Goal: Information Seeking & Learning: Learn about a topic

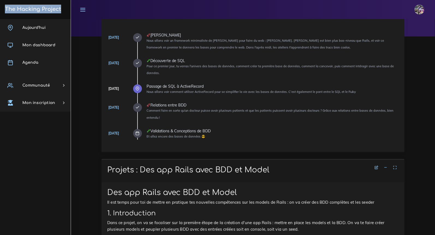
scroll to position [134, 0]
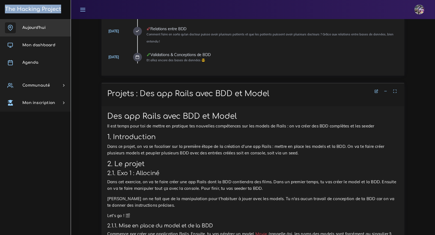
click at [46, 29] on link "Aujourd'hui" at bounding box center [35, 27] width 71 height 17
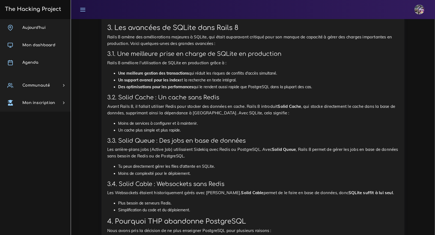
scroll to position [1596, 0]
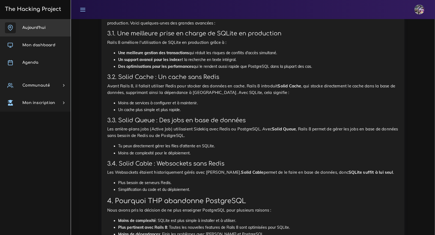
click at [45, 22] on link "Aujourd'hui" at bounding box center [35, 27] width 71 height 17
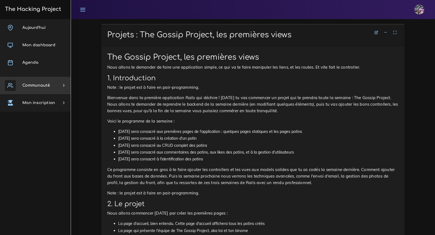
scroll to position [206, 0]
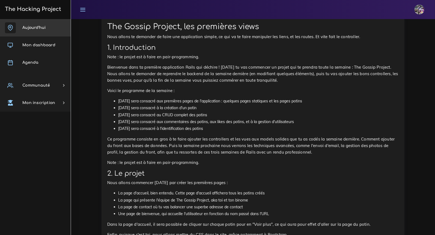
click at [46, 24] on link "Aujourd'hui" at bounding box center [35, 27] width 71 height 17
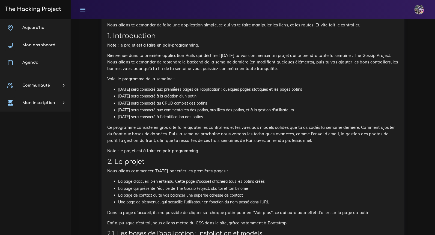
scroll to position [217, 0]
drag, startPoint x: 226, startPoint y: 116, endPoint x: 105, endPoint y: 57, distance: 134.7
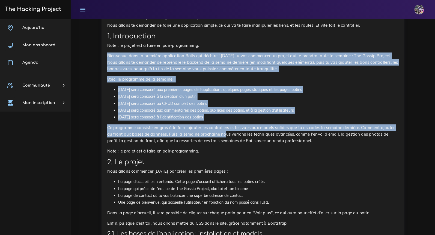
drag, startPoint x: 104, startPoint y: 55, endPoint x: 222, endPoint y: 114, distance: 132.1
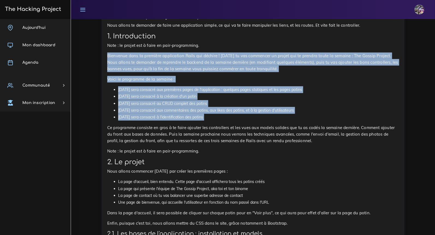
click at [220, 108] on li "Jeudi sera consacré aux commentaires des potins, aux likes des potins, et à la …" at bounding box center [258, 110] width 280 height 7
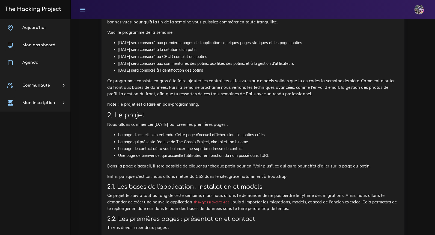
scroll to position [275, 0]
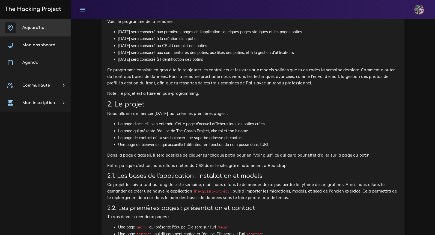
click at [37, 33] on link "Aujourd'hui" at bounding box center [35, 27] width 71 height 17
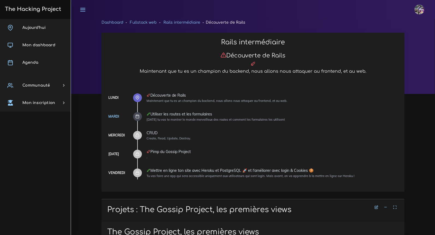
click at [40, 58] on link "Agenda" at bounding box center [35, 62] width 71 height 17
click at [40, 59] on link "Agenda" at bounding box center [35, 62] width 71 height 17
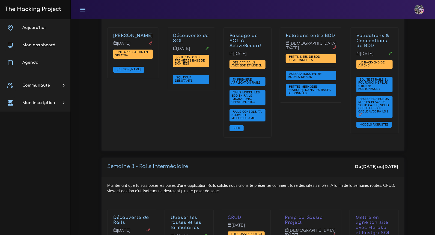
scroll to position [947, 0]
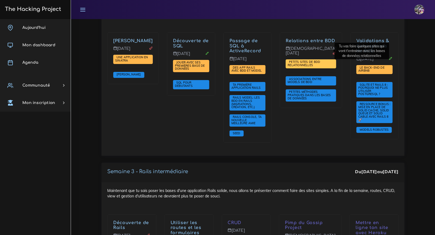
click at [307, 60] on span "Petits sites de BDD relationnelles" at bounding box center [304, 63] width 32 height 7
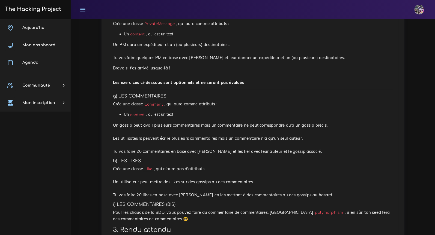
scroll to position [1057, 0]
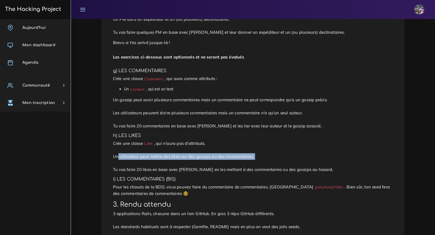
drag, startPoint x: 115, startPoint y: 158, endPoint x: 196, endPoint y: 168, distance: 81.3
click at [196, 168] on p "Crée une classe Like , qui n'aura pas d'attributs. Un utilisateur peut mettre d…" at bounding box center [253, 156] width 280 height 33
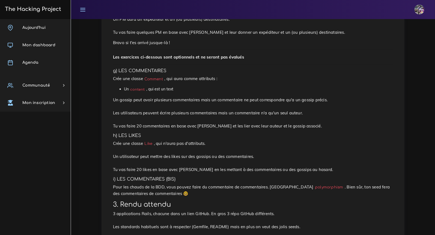
click at [196, 168] on p "Crée une classe Like , qui n'aura pas d'attributs. Un utilisateur peut mettre d…" at bounding box center [253, 156] width 280 height 33
drag, startPoint x: 113, startPoint y: 159, endPoint x: 258, endPoint y: 158, distance: 144.9
click at [258, 158] on p "Crée une classe Like , qui n'aura pas d'attributs. Un utilisateur peut mettre d…" at bounding box center [253, 156] width 280 height 33
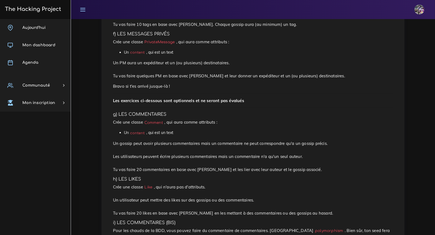
scroll to position [1012, 0]
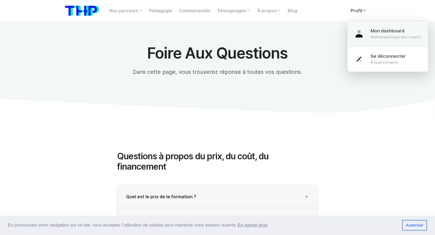
click at [369, 37] on link "Mon dashboard Retrouvez tous nos cours !" at bounding box center [388, 34] width 80 height 26
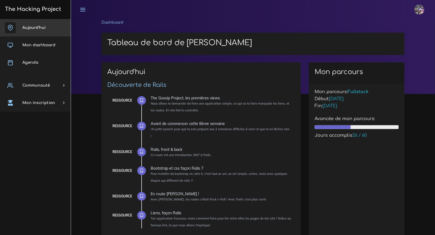
click at [39, 30] on link "Aujourd'hui" at bounding box center [35, 27] width 71 height 17
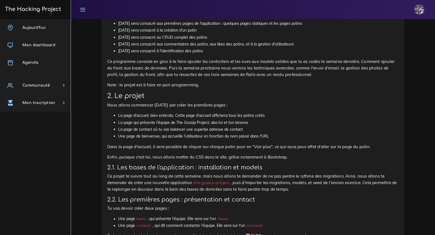
scroll to position [309, 0]
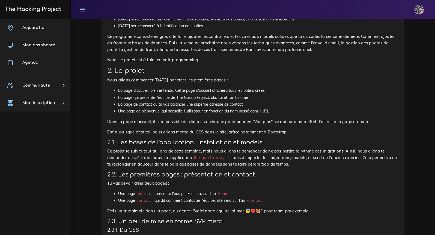
click at [314, 163] on p "Ce projet te suivra tout au long de cette semaine, mais nous allons te demander…" at bounding box center [252, 158] width 291 height 20
click at [298, 159] on p "Ce projet te suivra tout au long de cette semaine, mais nous allons te demander…" at bounding box center [252, 158] width 291 height 20
drag, startPoint x: 295, startPoint y: 158, endPoint x: 328, endPoint y: 159, distance: 32.7
click at [327, 158] on p "Ce projet te suivra tout au long de cette semaine, mais nous allons te demander…" at bounding box center [252, 158] width 291 height 20
click at [328, 159] on p "Ce projet te suivra tout au long de cette semaine, mais nous allons te demander…" at bounding box center [252, 158] width 291 height 20
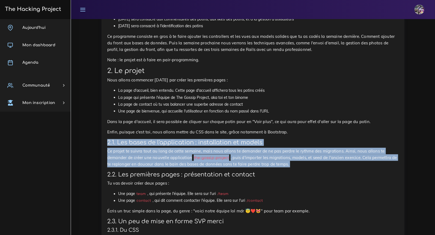
drag, startPoint x: 207, startPoint y: 143, endPoint x: 375, endPoint y: 169, distance: 170.0
click at [375, 169] on div "The Gossip Project, les premières views Nous allons te demander de faire une ap…" at bounding box center [252, 208] width 291 height 576
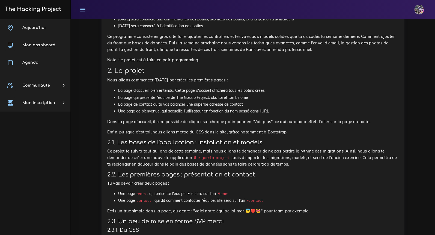
drag, startPoint x: 355, startPoint y: 181, endPoint x: 364, endPoint y: 176, distance: 10.1
click at [364, 177] on div "The Gossip Project, les premières views Nous allons te demander de faire une ap…" at bounding box center [252, 208] width 291 height 576
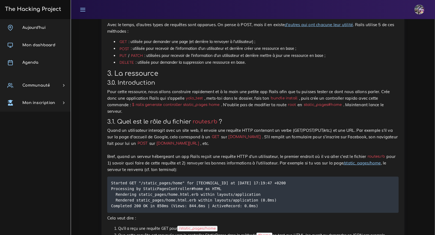
scroll to position [2130, 0]
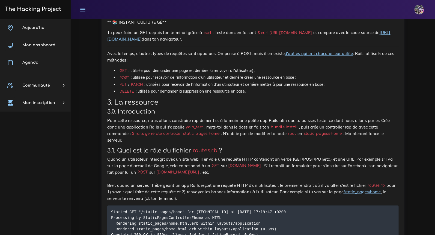
click at [159, 134] on p "Pour cette ressource, nous allons construire rapidement et à la main une petite…" at bounding box center [252, 131] width 291 height 26
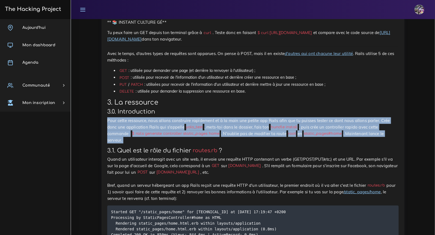
click at [159, 134] on p "Pour cette ressource, nous allons construire rapidement et à la main une petite…" at bounding box center [252, 131] width 291 height 26
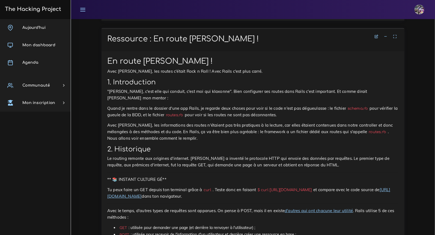
scroll to position [1966, 0]
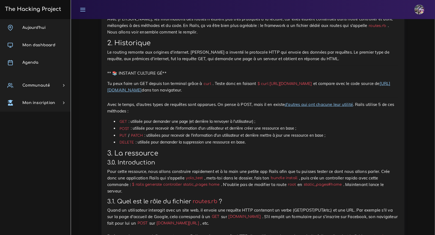
click at [188, 160] on h3 "3.0. Introduction" at bounding box center [252, 163] width 291 height 7
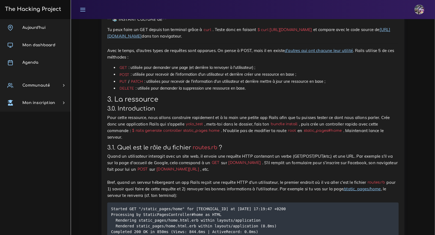
scroll to position [2137, 0]
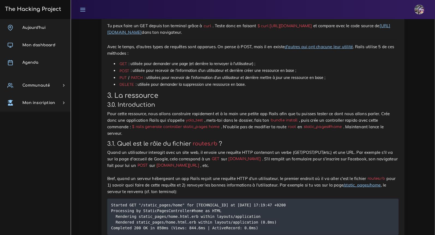
click at [148, 127] on p "Pour cette ressource, nous allons construire rapidement et à la main une petite…" at bounding box center [252, 124] width 291 height 26
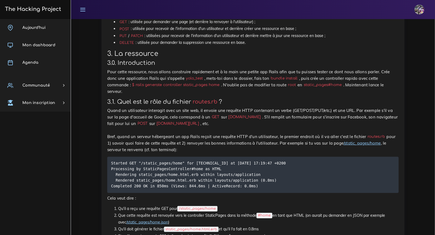
scroll to position [2206, 0]
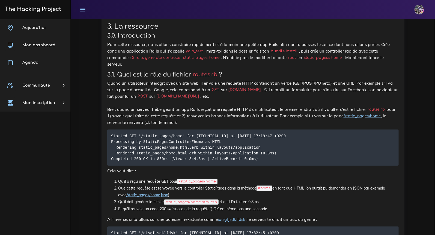
click at [354, 113] on link "/static_pages/home" at bounding box center [361, 115] width 37 height 5
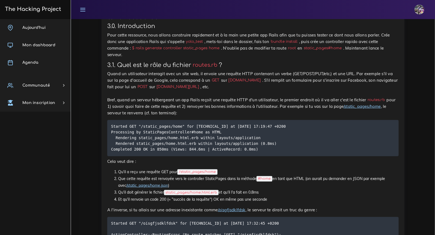
scroll to position [2219, 0]
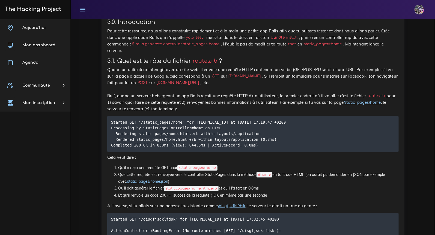
click at [224, 204] on link "/oisgfjsdklfdsk" at bounding box center [232, 206] width 28 height 5
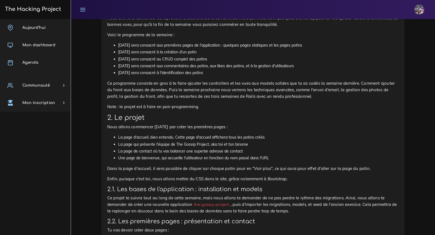
scroll to position [259, 0]
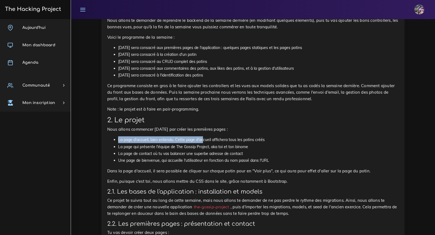
drag, startPoint x: 115, startPoint y: 143, endPoint x: 202, endPoint y: 144, distance: 87.3
click at [202, 143] on li "La page d'accueil, bien entendu. Cette page d'accueil affichera tous les potins…" at bounding box center [258, 140] width 280 height 7
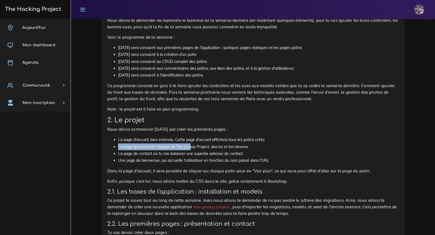
drag, startPoint x: 115, startPoint y: 145, endPoint x: 191, endPoint y: 148, distance: 75.9
click at [191, 148] on li "La page qui présente l'équipe de The Gossip Project, aka toi et ton binome" at bounding box center [258, 147] width 280 height 7
drag, startPoint x: 114, startPoint y: 155, endPoint x: 185, endPoint y: 155, distance: 71.5
click at [185, 155] on ul "La page d'accueil, bien entendu. Cette page d'accueil affichera tous les potins…" at bounding box center [252, 151] width 291 height 28
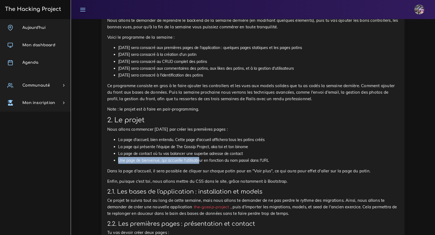
drag, startPoint x: 116, startPoint y: 161, endPoint x: 200, endPoint y: 161, distance: 83.5
click at [200, 161] on li "Une page de bienvenue, qui accueille l'utilisateur en fonction du nom passé dan…" at bounding box center [258, 160] width 280 height 7
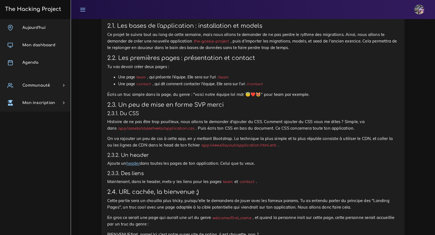
scroll to position [393, 0]
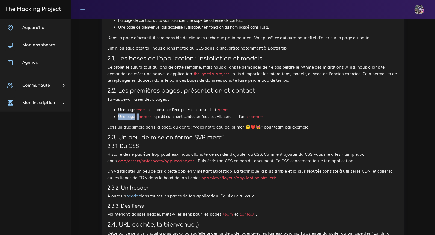
drag, startPoint x: 114, startPoint y: 116, endPoint x: 139, endPoint y: 119, distance: 25.2
click at [139, 119] on ul "Une page team , qui présente l'équipe. Elle sera sur l'uri /team Une page conta…" at bounding box center [252, 114] width 291 height 14
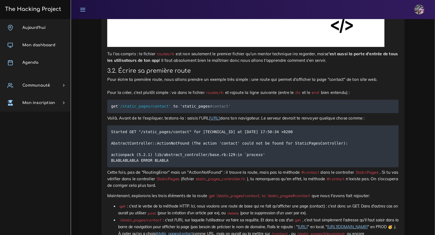
scroll to position [2629, 0]
click at [161, 120] on p "Voilà. Avant de te l'expliquer, testons-la : saisis l'URL http://localhost:3000…" at bounding box center [252, 118] width 291 height 7
click at [220, 115] on link "http://localhost:3000/static_pages/contact" at bounding box center [214, 117] width 11 height 5
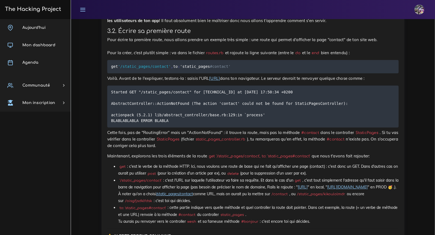
scroll to position [2668, 0]
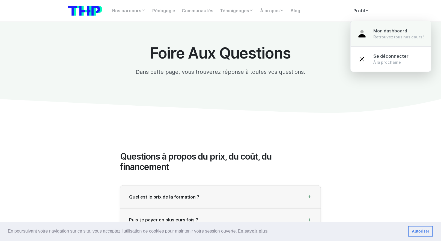
click at [384, 34] on div "Mon dashboard Retrouvez tous nos cours !" at bounding box center [398, 34] width 51 height 12
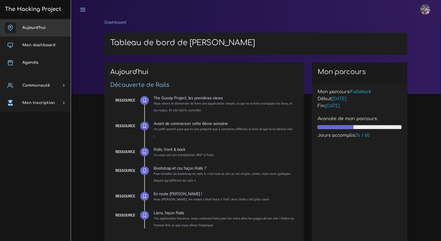
click at [57, 29] on link "Aujourd'hui" at bounding box center [35, 27] width 71 height 17
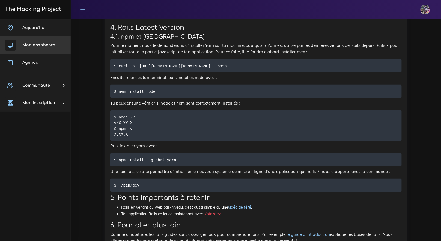
scroll to position [1344, 0]
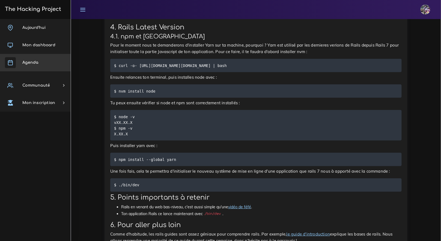
click at [39, 56] on link "Agenda" at bounding box center [35, 62] width 71 height 17
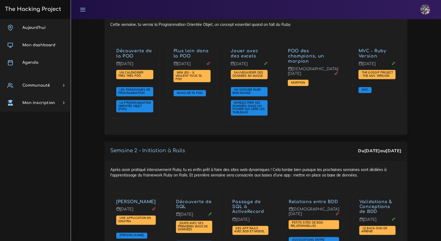
scroll to position [778, 0]
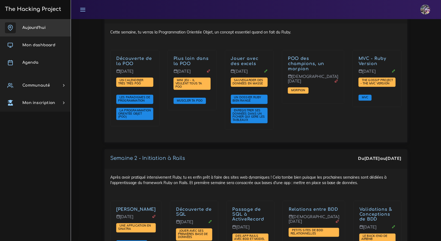
click at [43, 31] on link "Aujourd'hui" at bounding box center [35, 27] width 71 height 17
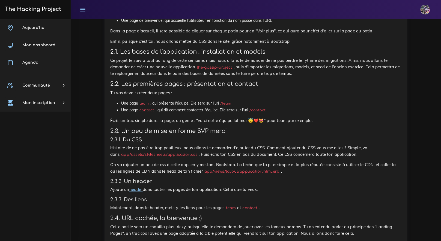
scroll to position [290, 0]
